Goal: Navigation & Orientation: Go to known website

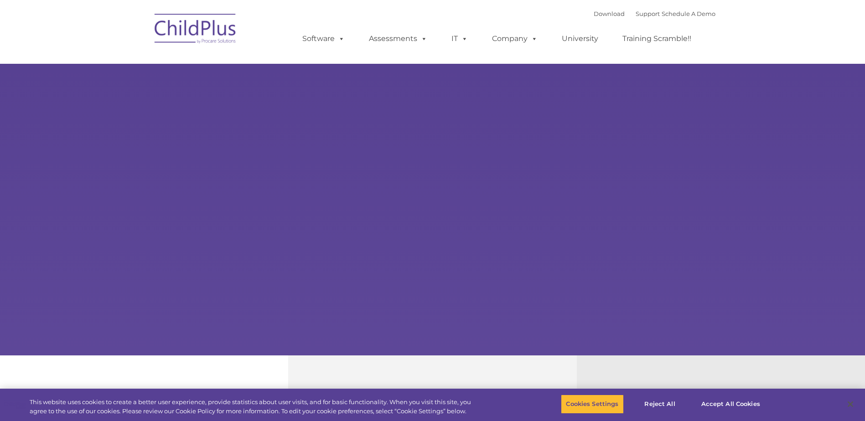
select select "MEDIUM"
click at [734, 401] on button "Accept All Cookies" at bounding box center [730, 404] width 69 height 19
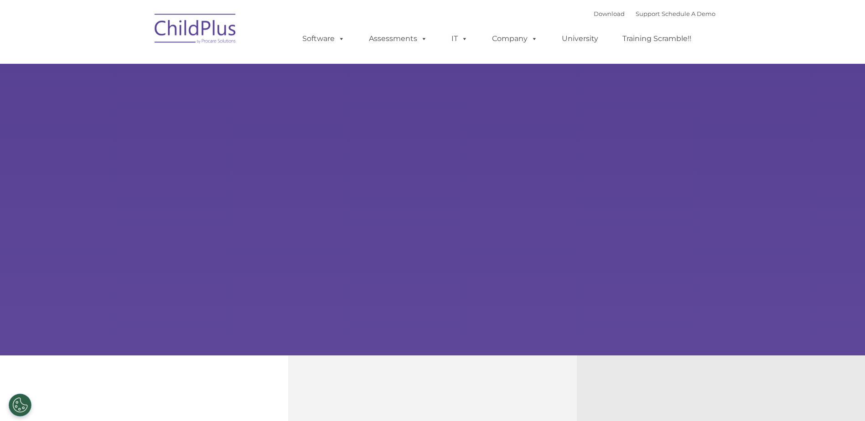
click at [213, 30] on img at bounding box center [195, 30] width 91 height 46
